Goal: Task Accomplishment & Management: Use online tool/utility

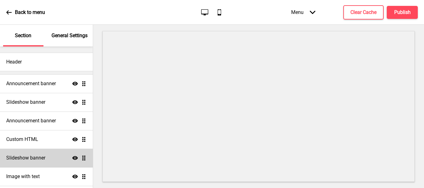
scroll to position [62, 0]
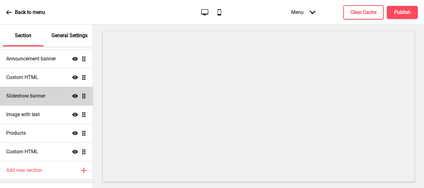
click at [51, 98] on div "Slideshow banner Show Drag" at bounding box center [46, 96] width 93 height 19
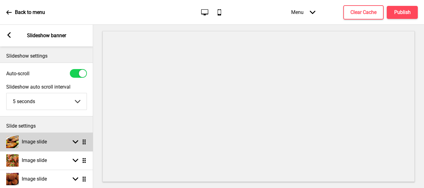
click at [77, 145] on div "Image slide Arrow down Drag" at bounding box center [46, 142] width 93 height 19
select select "right"
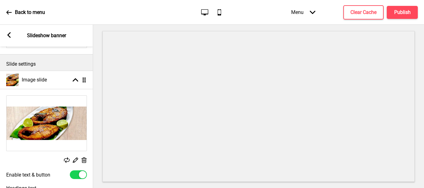
click at [74, 161] on rect at bounding box center [75, 160] width 7 height 7
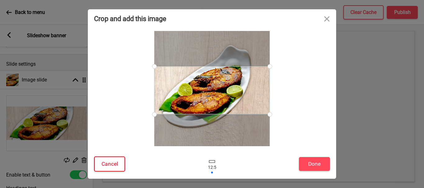
click at [118, 166] on button "Cancel" at bounding box center [109, 164] width 31 height 15
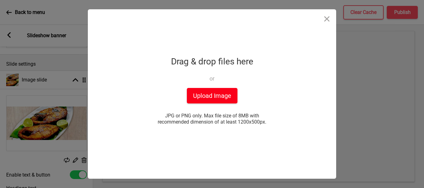
click at [210, 96] on button "Upload Image" at bounding box center [212, 96] width 51 height 16
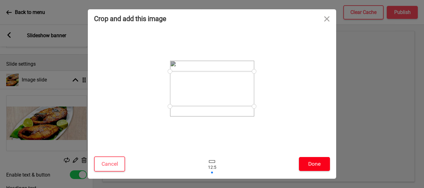
click at [311, 166] on button "Done" at bounding box center [314, 164] width 31 height 14
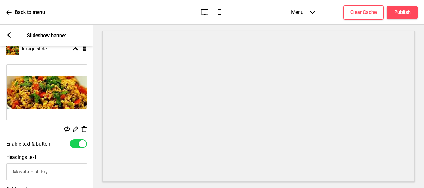
scroll to position [124, 0]
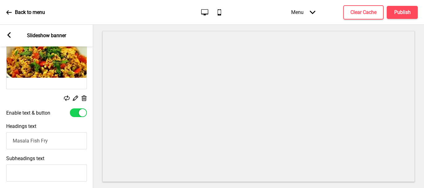
click at [63, 147] on input "Masala Fish Fry" at bounding box center [46, 140] width 81 height 17
type input "M"
click at [75, 100] on icon at bounding box center [75, 98] width 5 height 5
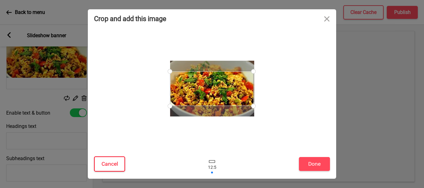
click at [107, 164] on button "Cancel" at bounding box center [109, 164] width 31 height 15
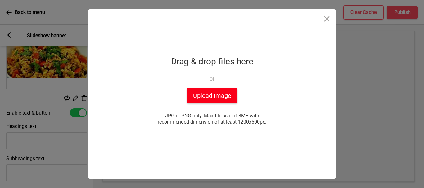
click at [197, 97] on button "Upload Image" at bounding box center [212, 96] width 51 height 16
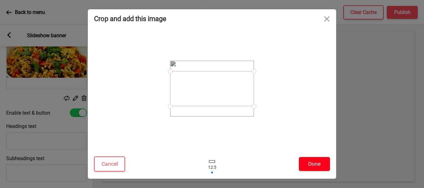
click at [311, 163] on button "Done" at bounding box center [314, 164] width 31 height 14
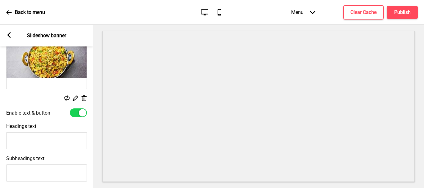
click at [20, 139] on input "Headings text" at bounding box center [46, 140] width 81 height 17
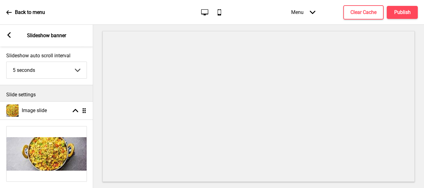
scroll to position [31, 0]
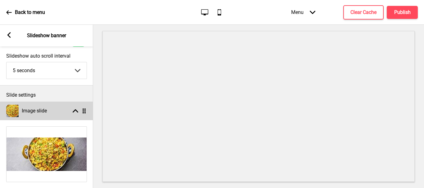
type input "Egg Bhurji"
click at [74, 108] on div "Image slide Arrow up Drag" at bounding box center [46, 111] width 93 height 19
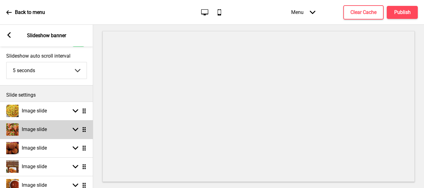
click at [74, 130] on icon at bounding box center [76, 129] width 6 height 3
select select "right"
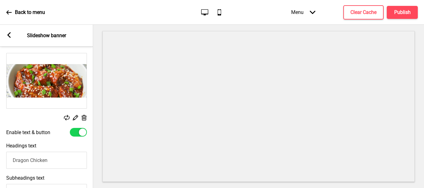
scroll to position [124, 0]
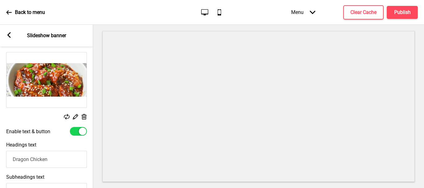
click at [74, 116] on rect at bounding box center [75, 117] width 7 height 7
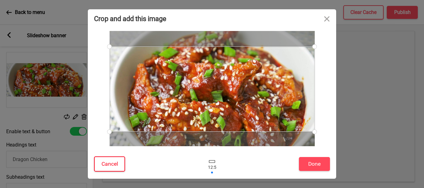
click at [109, 164] on button "Cancel" at bounding box center [109, 164] width 31 height 15
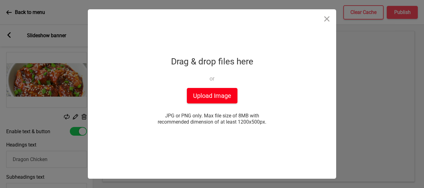
click at [211, 97] on button "Upload Image" at bounding box center [212, 96] width 51 height 16
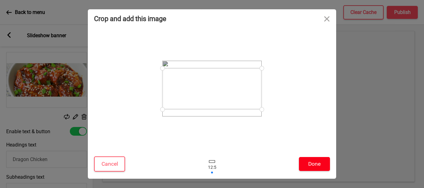
click at [325, 165] on button "Done" at bounding box center [314, 164] width 31 height 14
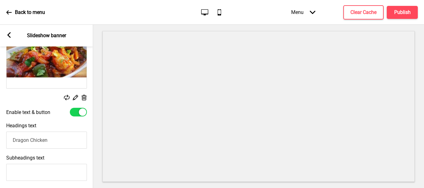
scroll to position [155, 0]
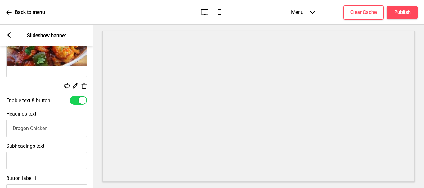
click at [60, 131] on input "Dragon Chicken" at bounding box center [46, 128] width 81 height 17
type input "D"
type input "Chilly Egg"
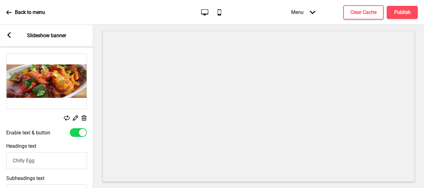
scroll to position [62, 0]
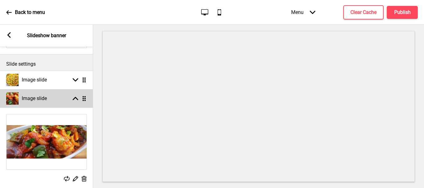
click at [71, 97] on div "Arrow up Drag" at bounding box center [77, 99] width 17 height 6
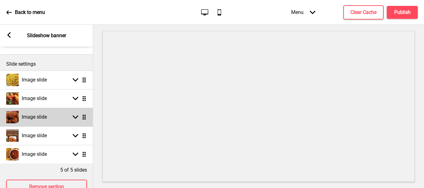
click at [76, 119] on rect at bounding box center [76, 117] width 6 height 6
select select "right"
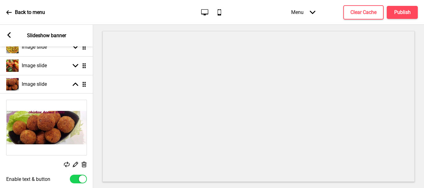
scroll to position [124, 0]
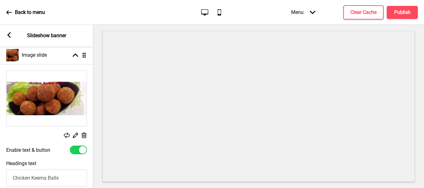
click at [76, 136] on icon at bounding box center [75, 135] width 5 height 5
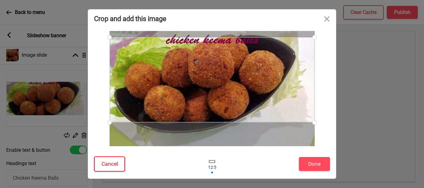
drag, startPoint x: 105, startPoint y: 167, endPoint x: 115, endPoint y: 167, distance: 10.2
click at [106, 167] on button "Cancel" at bounding box center [109, 164] width 31 height 15
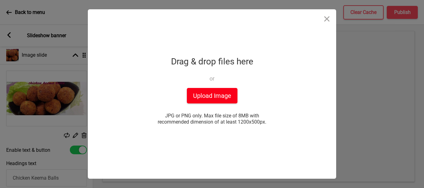
click at [201, 95] on button "Upload Image" at bounding box center [212, 96] width 51 height 16
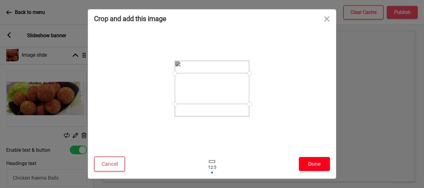
click at [312, 164] on button "Done" at bounding box center [314, 164] width 31 height 14
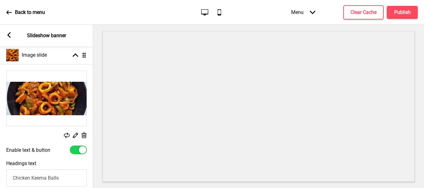
scroll to position [155, 0]
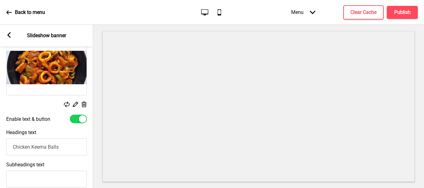
click at [66, 149] on input "Chicken Keema Balls" at bounding box center [46, 147] width 81 height 17
type input "C"
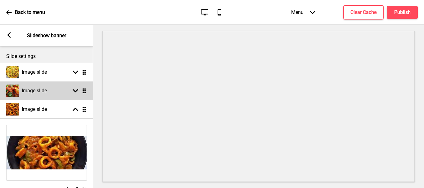
scroll to position [62, 0]
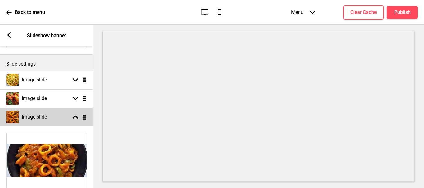
type input "Chilly Squid"
click at [74, 118] on icon at bounding box center [76, 117] width 6 height 3
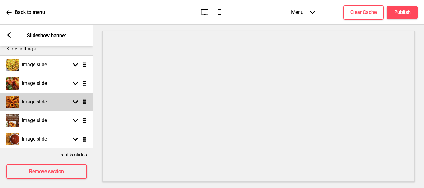
scroll to position [85, 0]
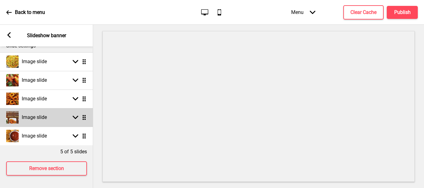
click at [76, 115] on rect at bounding box center [76, 118] width 6 height 6
select select "right"
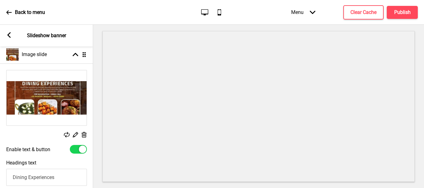
scroll to position [147, 0]
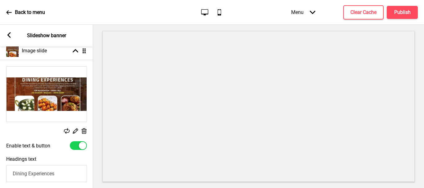
click at [75, 132] on rect at bounding box center [75, 131] width 7 height 7
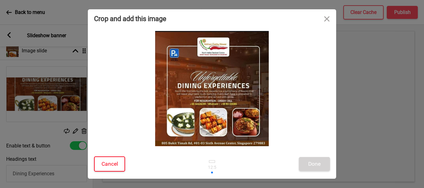
click at [107, 167] on button "Cancel" at bounding box center [109, 164] width 31 height 15
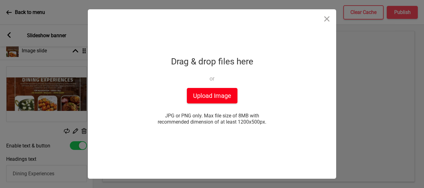
click at [214, 99] on button "Upload Image" at bounding box center [212, 96] width 51 height 16
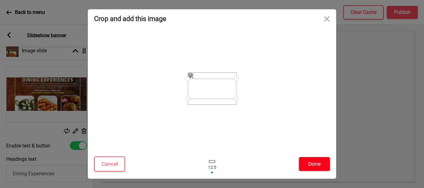
click at [313, 166] on button "Done" at bounding box center [314, 164] width 31 height 14
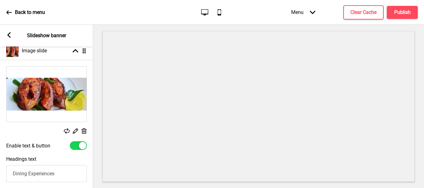
scroll to position [178, 0]
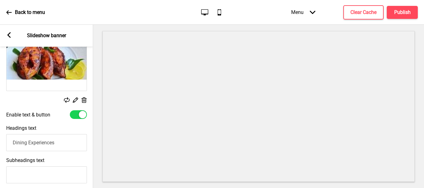
click at [69, 139] on input "Dining Experiences" at bounding box center [46, 142] width 81 height 17
type input "D"
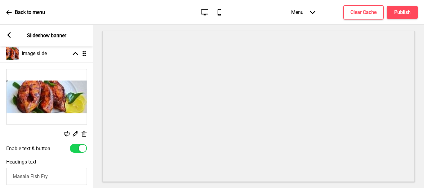
scroll to position [85, 0]
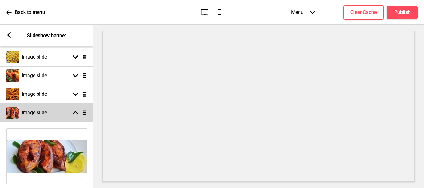
type input "Masala Fish Fry"
click at [73, 110] on rect at bounding box center [76, 113] width 6 height 6
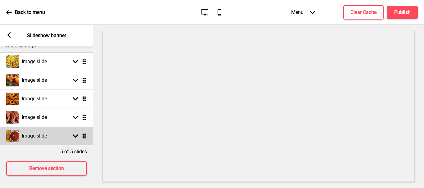
click at [75, 133] on rect at bounding box center [76, 136] width 6 height 6
select select "right"
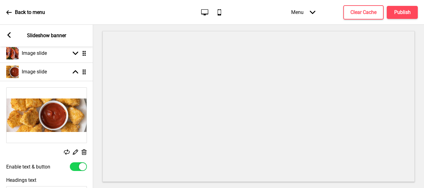
scroll to position [147, 0]
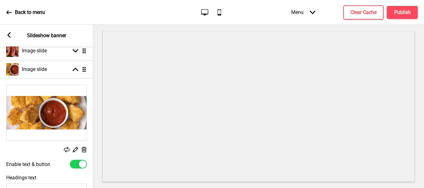
click at [75, 151] on rect at bounding box center [75, 149] width 7 height 7
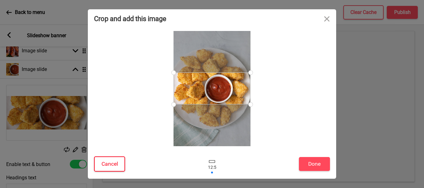
click at [107, 164] on button "Cancel" at bounding box center [109, 164] width 31 height 15
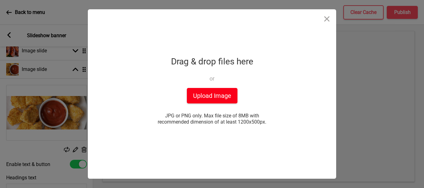
click at [228, 96] on button "Upload Image" at bounding box center [212, 96] width 51 height 16
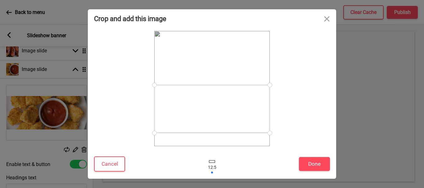
drag, startPoint x: 216, startPoint y: 101, endPoint x: 212, endPoint y: 122, distance: 20.5
click at [212, 122] on div at bounding box center [211, 109] width 115 height 48
click at [310, 161] on button "Done" at bounding box center [314, 164] width 31 height 14
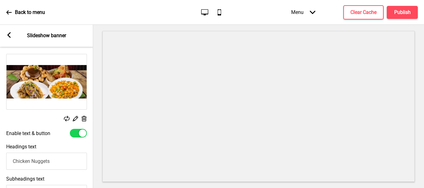
scroll to position [209, 0]
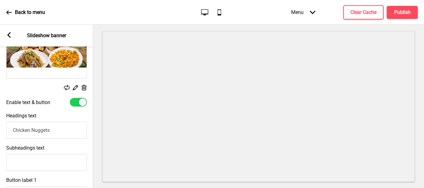
drag, startPoint x: 67, startPoint y: 132, endPoint x: 0, endPoint y: 124, distance: 67.1
click at [0, 124] on div "Headings text Chicken Nuggets" at bounding box center [46, 126] width 93 height 32
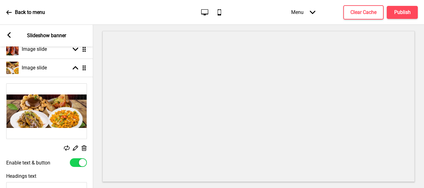
scroll to position [147, 0]
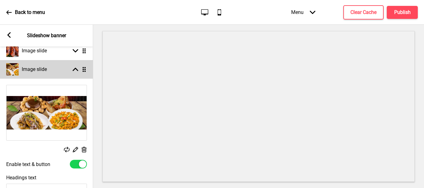
type input "[GEOGRAPHIC_DATA] Chat Items"
click at [75, 69] on icon at bounding box center [76, 69] width 6 height 3
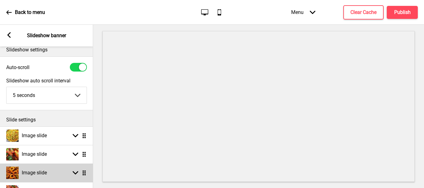
scroll to position [0, 0]
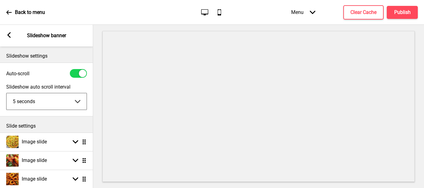
click at [79, 100] on select "5 seconds 6 seconds 7 seconds 8 seconds 9 seconds 10 seconds" at bounding box center [47, 101] width 80 height 16
click at [7, 93] on select "5 seconds 6 seconds 7 seconds 8 seconds 9 seconds 10 seconds" at bounding box center [47, 101] width 80 height 16
click at [75, 127] on p "Slide settings" at bounding box center [46, 126] width 81 height 7
click at [8, 34] on rect at bounding box center [9, 35] width 6 height 6
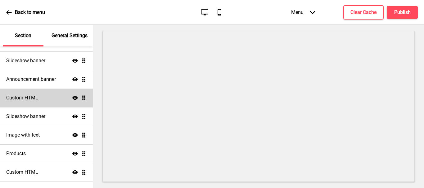
scroll to position [31, 0]
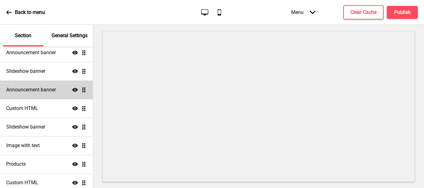
click at [45, 89] on h4 "Announcement banner" at bounding box center [31, 90] width 50 height 7
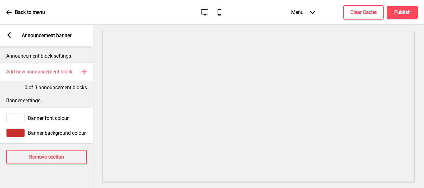
click at [9, 34] on icon at bounding box center [8, 35] width 3 height 6
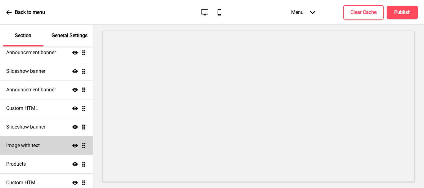
click at [42, 144] on div "Image with text Show Drag" at bounding box center [46, 145] width 93 height 19
select select "right"
select select "center"
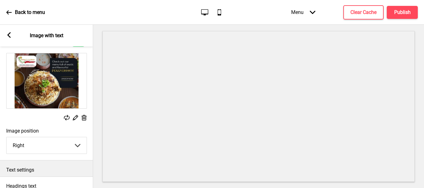
scroll to position [0, 0]
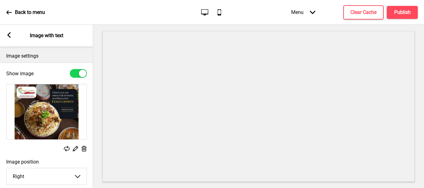
click at [74, 148] on rect at bounding box center [75, 148] width 7 height 7
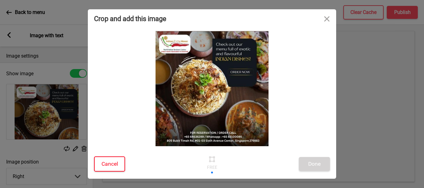
click at [102, 165] on button "Cancel" at bounding box center [109, 164] width 31 height 15
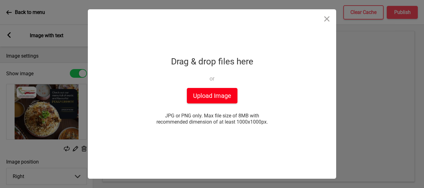
click at [198, 98] on button "Upload Image" at bounding box center [212, 96] width 51 height 16
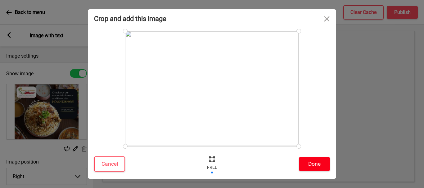
click at [319, 166] on button "Done" at bounding box center [314, 164] width 31 height 14
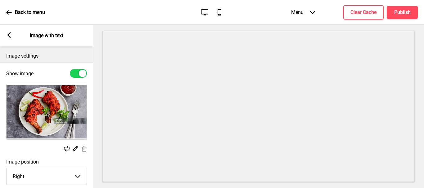
click at [10, 33] on icon at bounding box center [8, 35] width 3 height 6
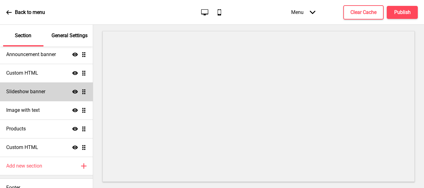
scroll to position [75, 0]
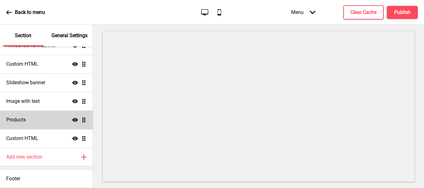
click at [67, 119] on div "Products Show Drag" at bounding box center [46, 120] width 93 height 19
select select "list"
select select "contain"
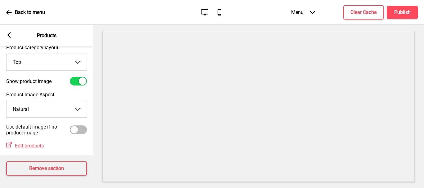
scroll to position [0, 0]
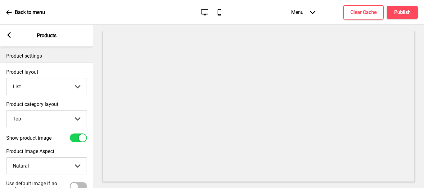
click at [10, 35] on rect at bounding box center [9, 35] width 6 height 6
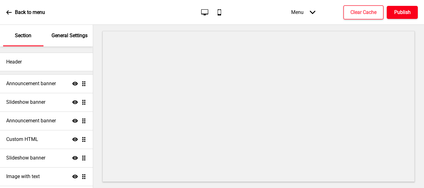
click at [407, 13] on h4 "Publish" at bounding box center [402, 12] width 16 height 7
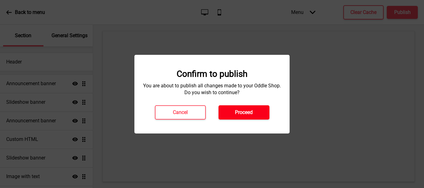
click at [241, 114] on h4 "Proceed" at bounding box center [244, 112] width 18 height 7
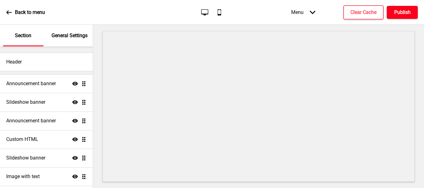
click at [405, 11] on h4 "Publish" at bounding box center [402, 12] width 16 height 7
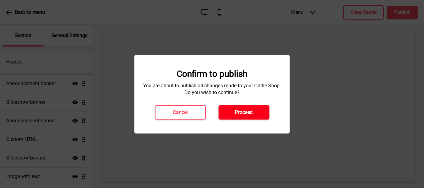
click at [249, 112] on h4 "Proceed" at bounding box center [244, 112] width 18 height 7
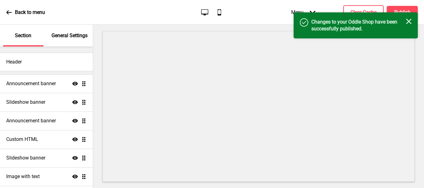
click at [33, 9] on p "Back to menu" at bounding box center [30, 12] width 30 height 7
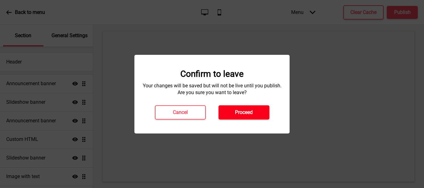
click at [247, 114] on h4 "Proceed" at bounding box center [244, 112] width 18 height 7
